Goal: Task Accomplishment & Management: Use online tool/utility

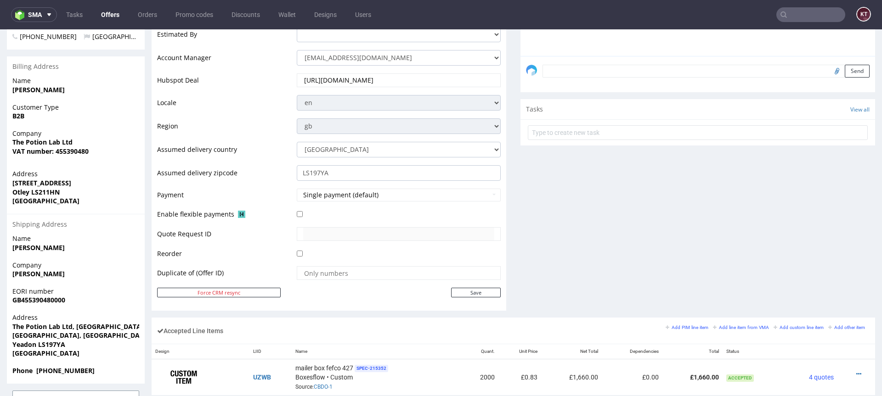
scroll to position [417, 0]
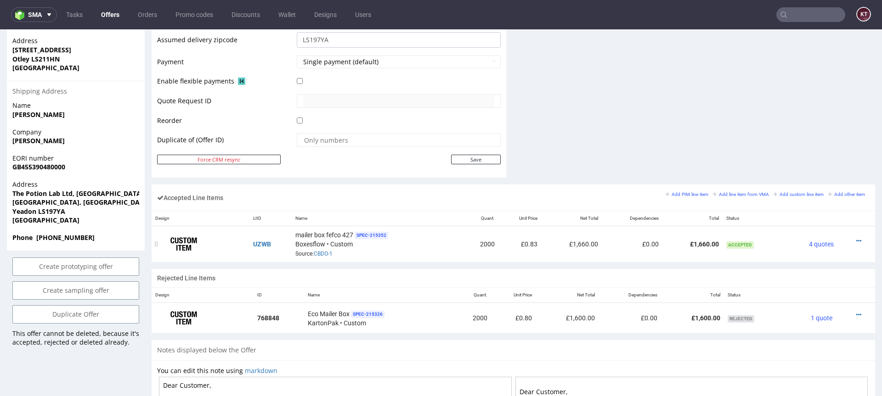
click at [419, 243] on div "mailer box fefco 427 SPEC- 215352 Boxesflow • Custom Source: CBDO-1" at bounding box center [376, 244] width 163 height 28
click at [812, 245] on span "4 quotes" at bounding box center [821, 244] width 25 height 7
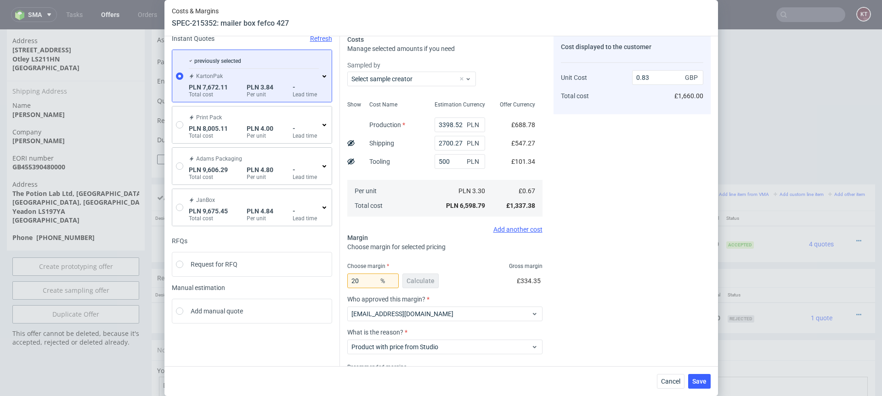
scroll to position [83, 0]
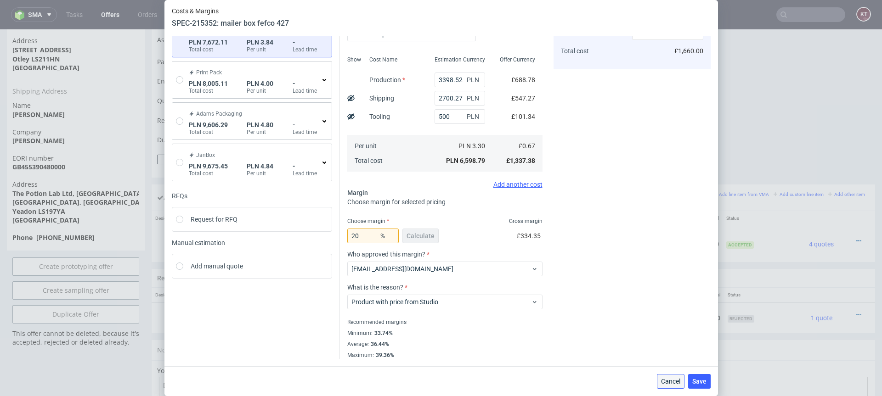
click at [668, 382] on span "Cancel" at bounding box center [670, 381] width 19 height 6
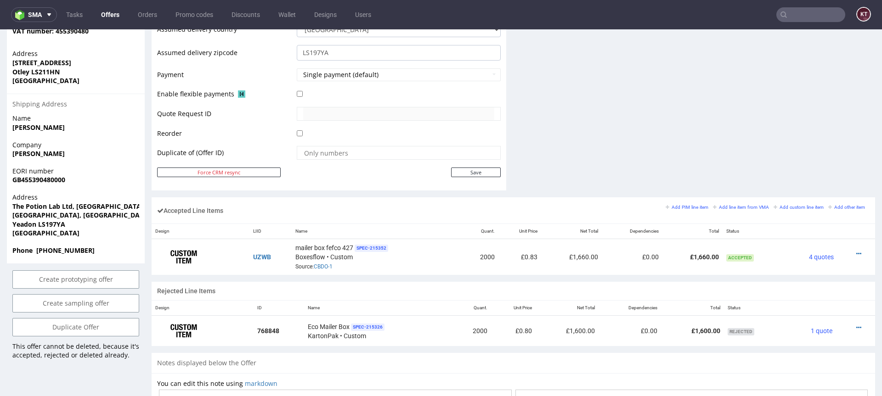
scroll to position [404, 0]
click at [810, 256] on span "4 quotes" at bounding box center [821, 257] width 25 height 7
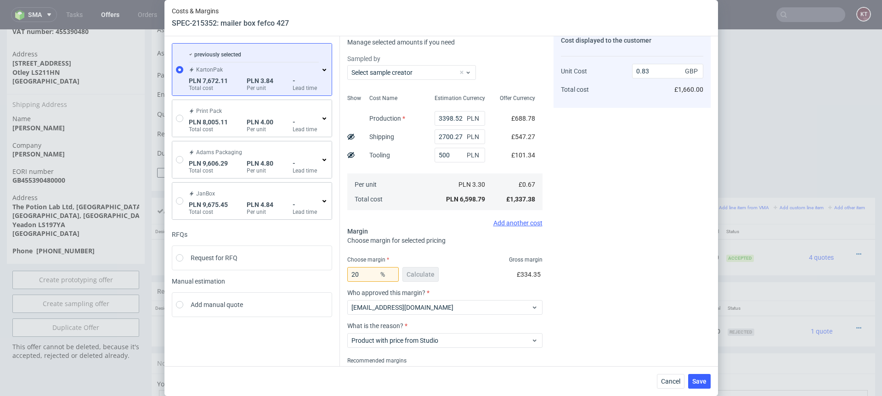
scroll to position [83, 0]
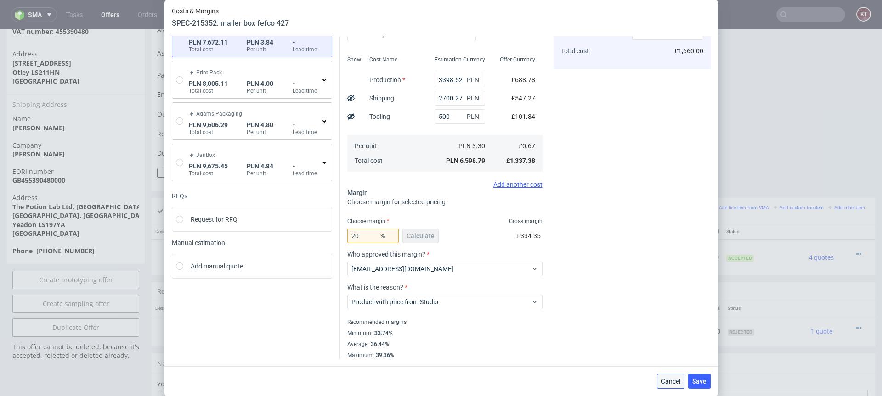
click at [662, 381] on span "Cancel" at bounding box center [670, 381] width 19 height 6
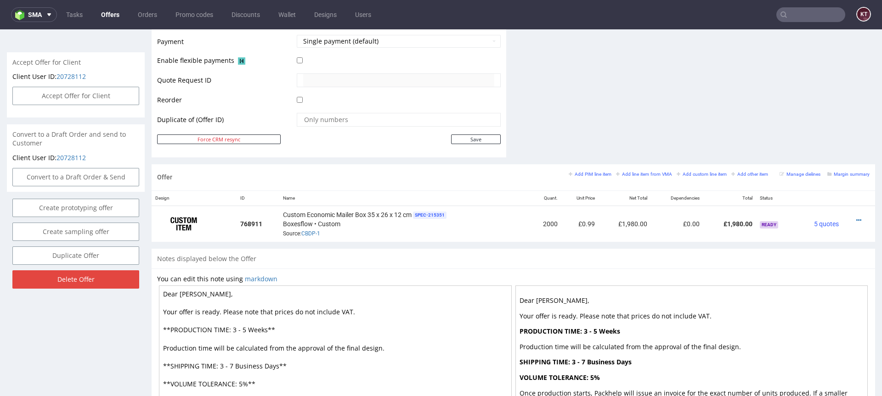
scroll to position [421, 0]
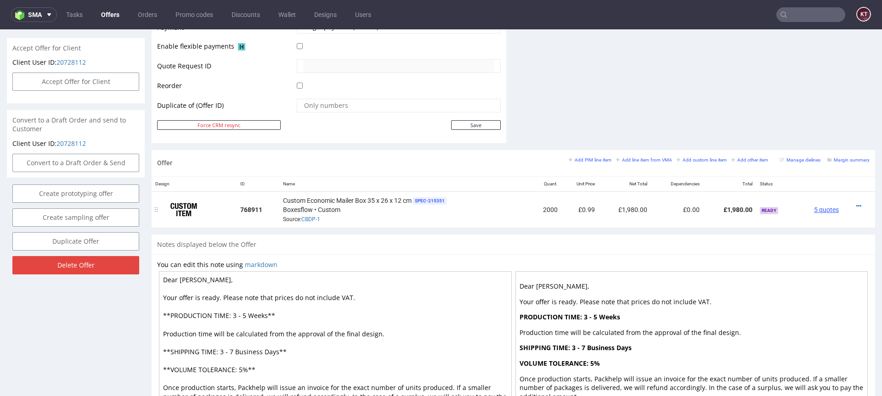
click at [817, 208] on span "5 quotes" at bounding box center [826, 209] width 25 height 7
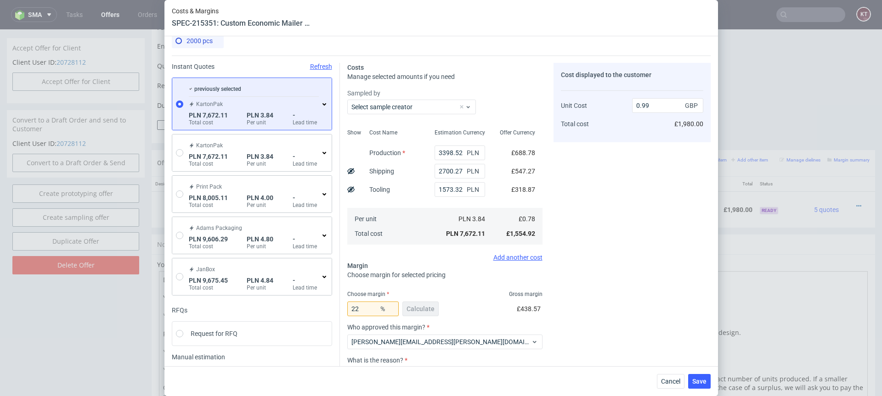
scroll to position [27, 0]
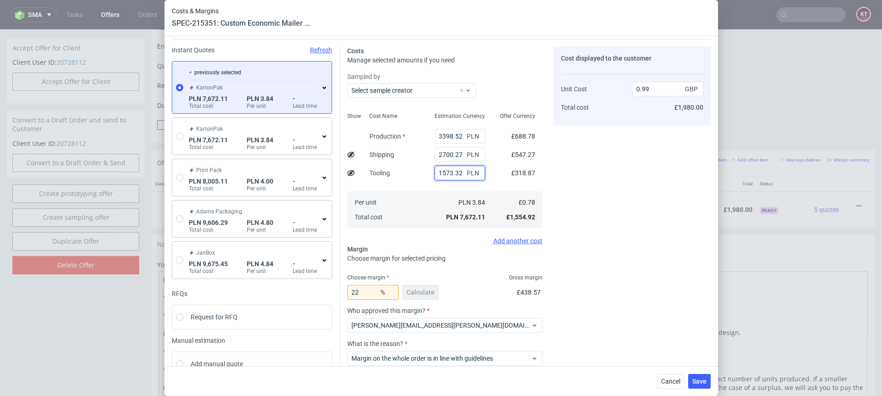
drag, startPoint x: 462, startPoint y: 174, endPoint x: 415, endPoint y: 174, distance: 47.3
click at [415, 174] on div "Show Cost Name Production Shipping Tooling Per unit Total cost Estimation Curre…" at bounding box center [444, 169] width 195 height 121
type input "50"
type input "0.79"
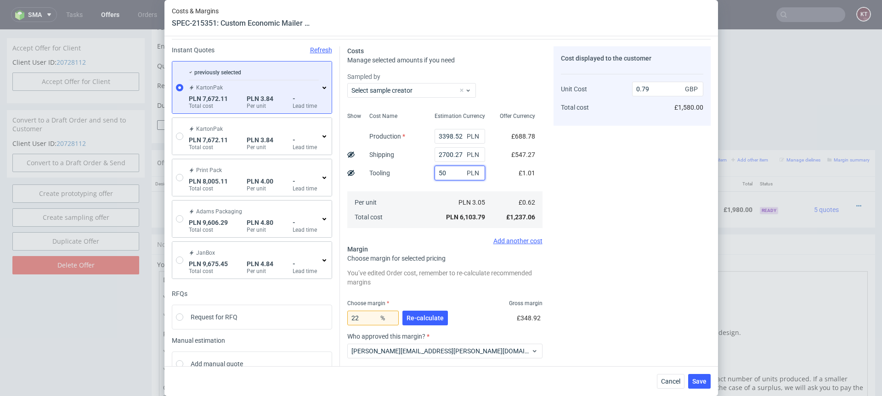
type input "500"
type input "0.85"
type input "500"
